Goal: Navigation & Orientation: Find specific page/section

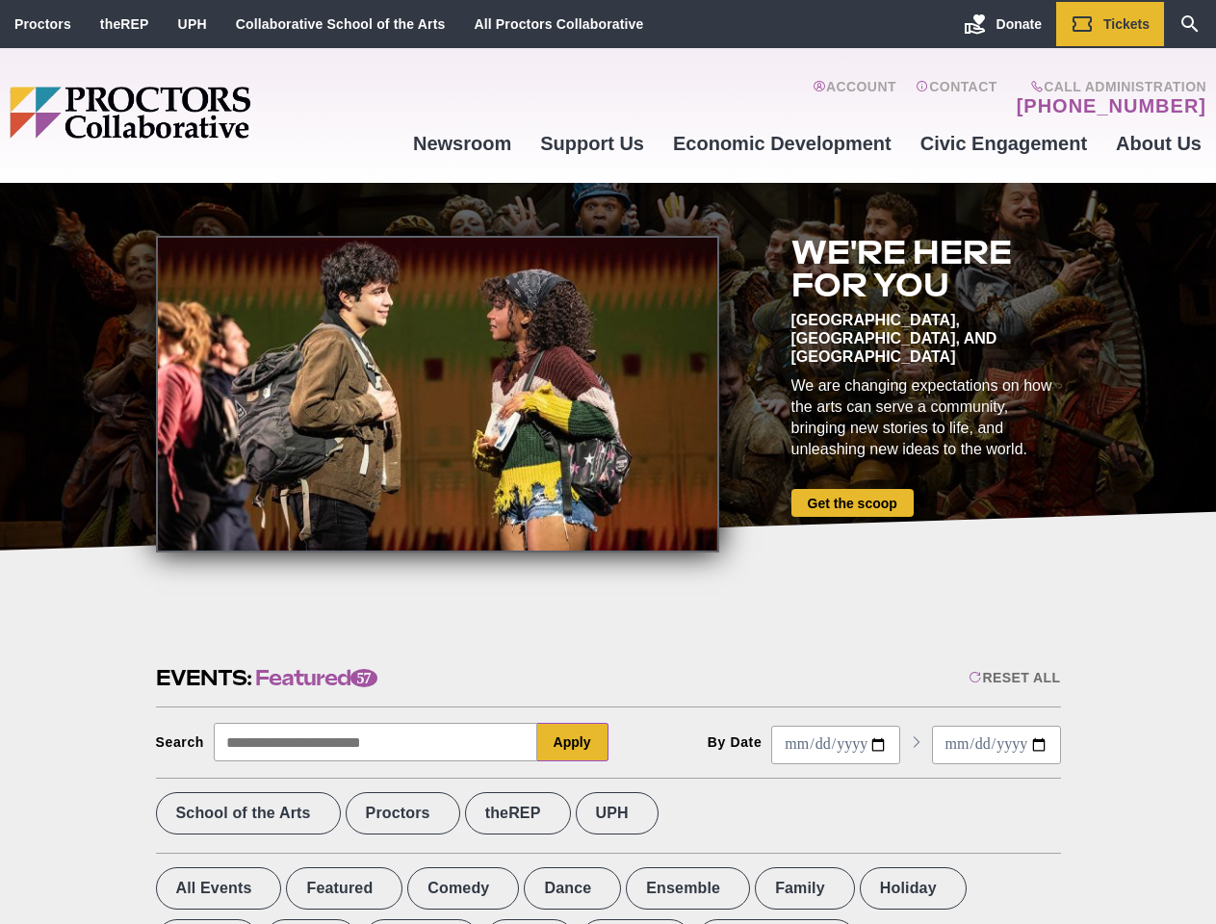
click at [608, 462] on div at bounding box center [437, 394] width 563 height 317
click at [1013, 678] on div "Reset All" at bounding box center [1014, 677] width 91 height 15
click at [573, 742] on button "Apply" at bounding box center [572, 742] width 71 height 39
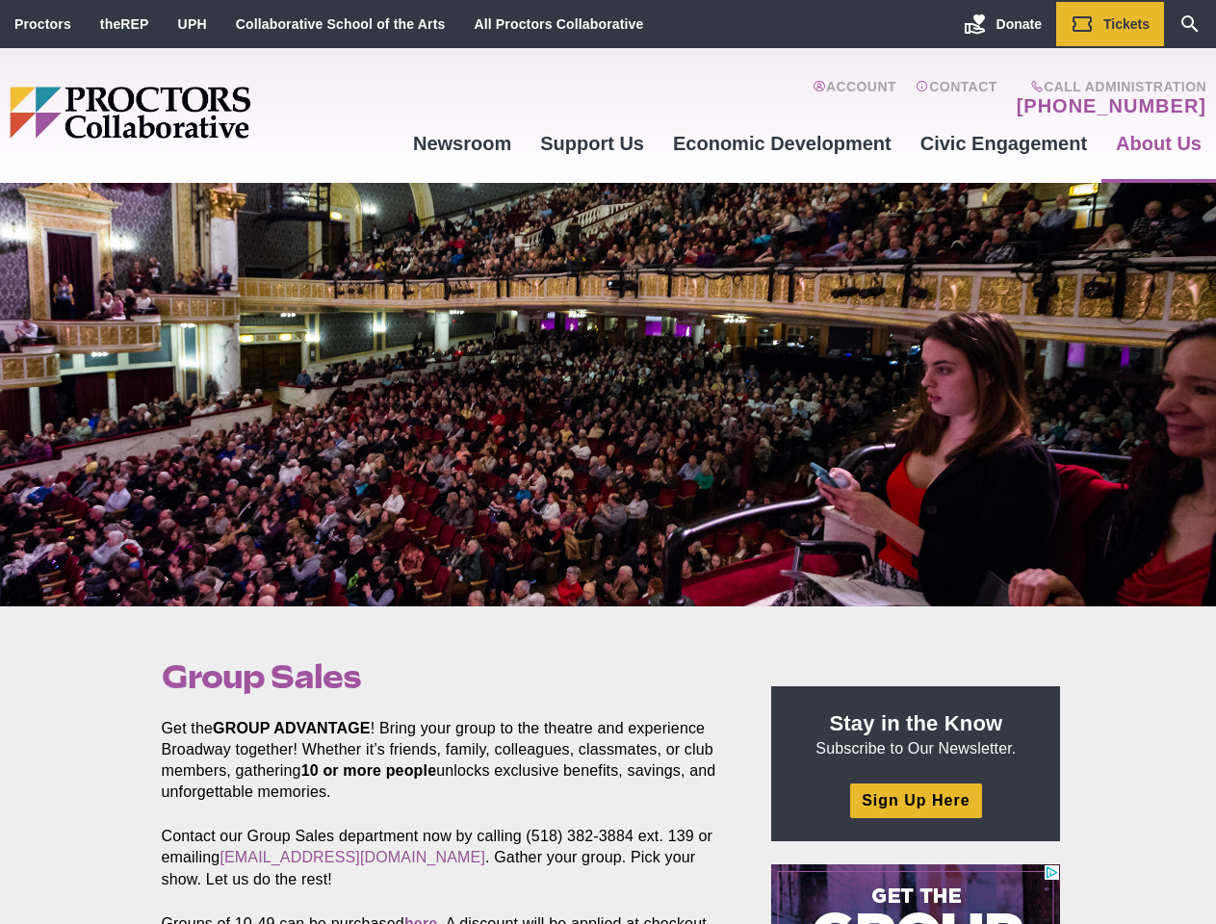
click at [608, 462] on div at bounding box center [608, 395] width 1216 height 424
